Goal: Find specific page/section: Find specific page/section

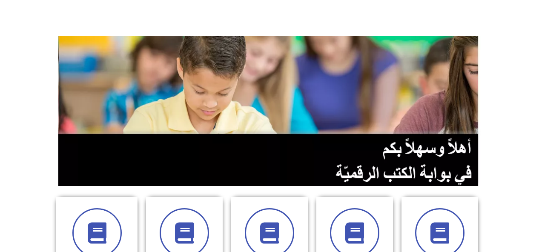
scroll to position [7, 0]
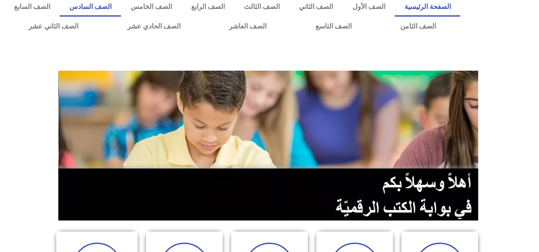
click at [121, 8] on link "الصف السادس" at bounding box center [90, 7] width 61 height 20
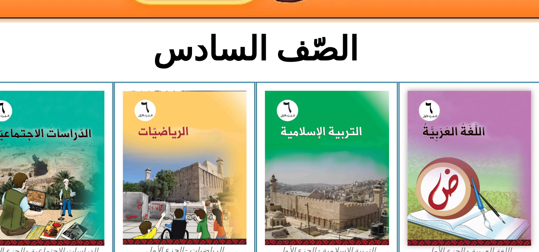
scroll to position [173, 0]
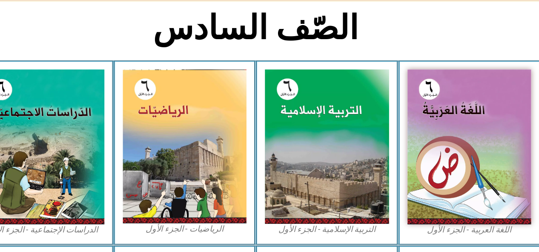
click at [342, 165] on img at bounding box center [328, 165] width 103 height 128
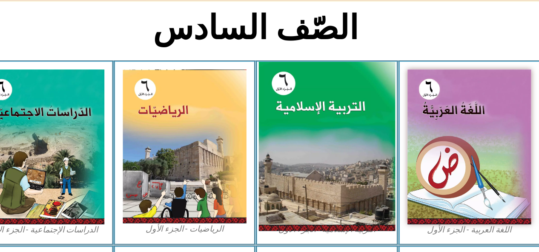
click at [325, 185] on img at bounding box center [328, 164] width 113 height 141
click at [354, 174] on img at bounding box center [328, 164] width 113 height 141
click at [328, 184] on img at bounding box center [328, 164] width 113 height 141
click at [321, 186] on img at bounding box center [328, 164] width 113 height 141
click at [317, 171] on img at bounding box center [328, 164] width 113 height 141
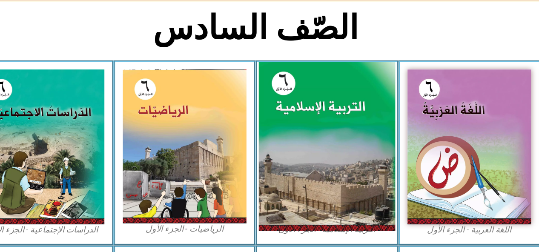
click at [317, 171] on img at bounding box center [328, 164] width 113 height 141
click at [314, 167] on img at bounding box center [328, 164] width 113 height 141
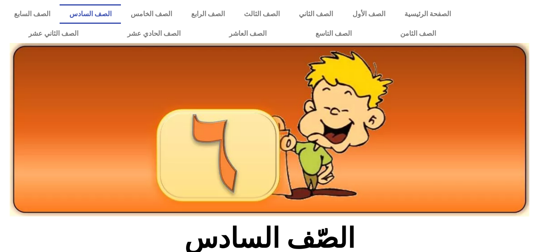
click at [121, 15] on link "الصف السادس" at bounding box center [90, 14] width 61 height 20
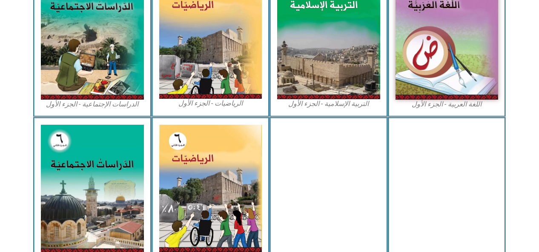
scroll to position [302, 0]
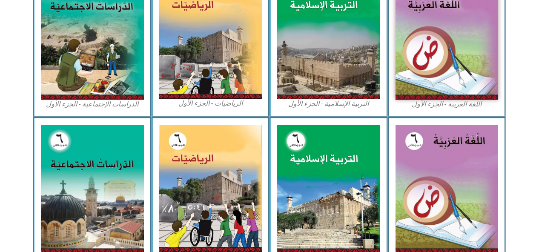
click at [341, 80] on img at bounding box center [328, 35] width 103 height 128
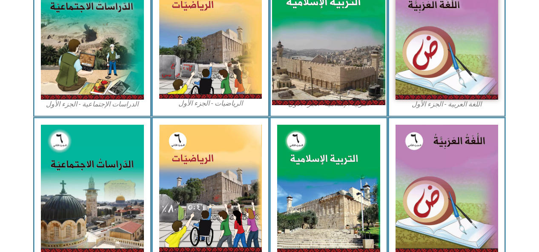
click at [367, 76] on img at bounding box center [328, 35] width 113 height 141
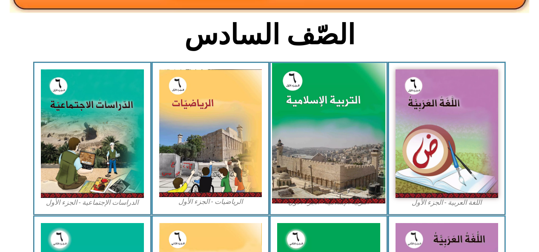
scroll to position [205, 0]
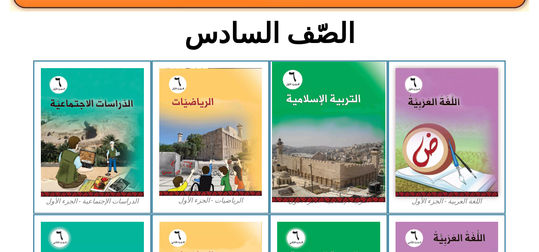
click at [350, 148] on img at bounding box center [328, 132] width 113 height 141
click at [293, 155] on img at bounding box center [328, 132] width 113 height 141
click at [296, 159] on img at bounding box center [328, 132] width 113 height 141
click at [304, 159] on img at bounding box center [328, 132] width 113 height 141
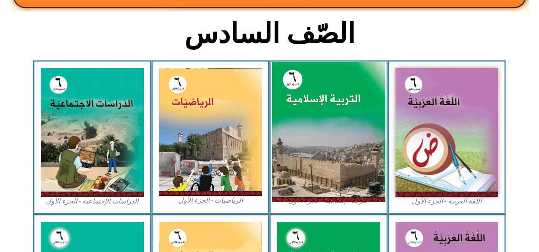
click at [304, 158] on img at bounding box center [328, 132] width 113 height 141
click at [309, 146] on img at bounding box center [328, 132] width 113 height 141
click at [310, 139] on img at bounding box center [328, 132] width 113 height 141
click at [307, 130] on img at bounding box center [328, 132] width 113 height 141
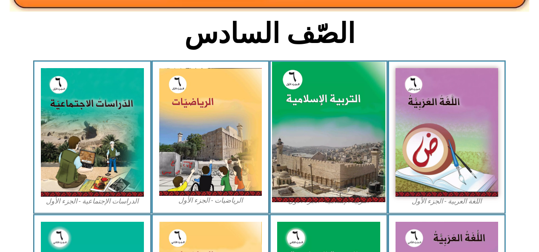
click at [304, 129] on img at bounding box center [328, 132] width 113 height 141
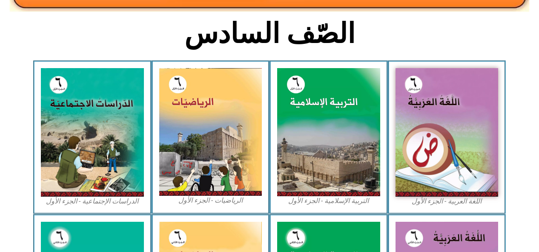
click at [308, 203] on figcaption "التربية الإسلامية - الجزء الأول" at bounding box center [328, 200] width 103 height 9
